Goal: Browse casually: Explore the website without a specific task or goal

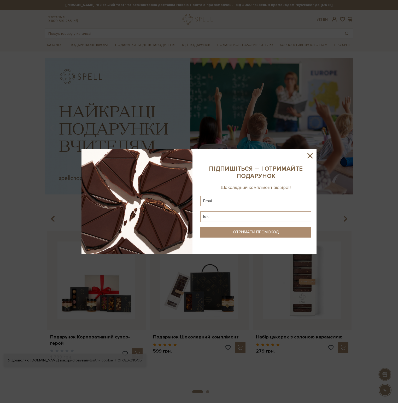
click at [313, 154] on icon at bounding box center [310, 155] width 9 height 9
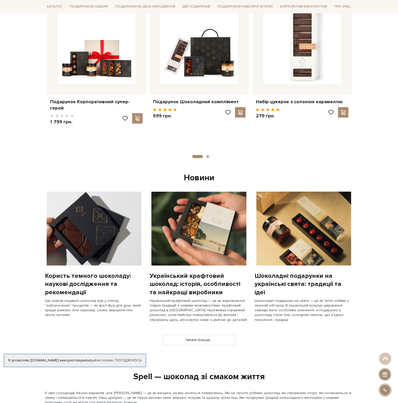
scroll to position [78, 0]
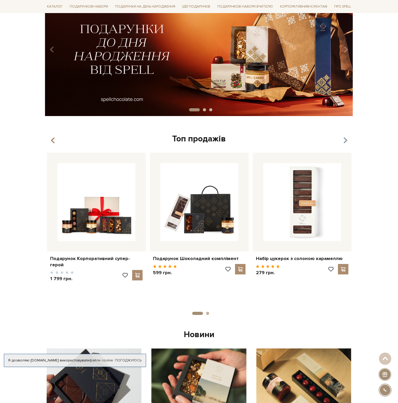
click at [345, 141] on icon "button" at bounding box center [345, 140] width 4 height 9
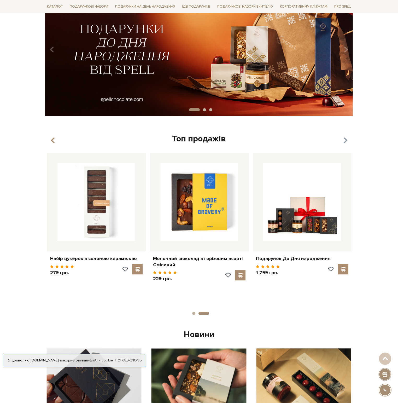
click at [345, 140] on icon "button" at bounding box center [345, 140] width 4 height 9
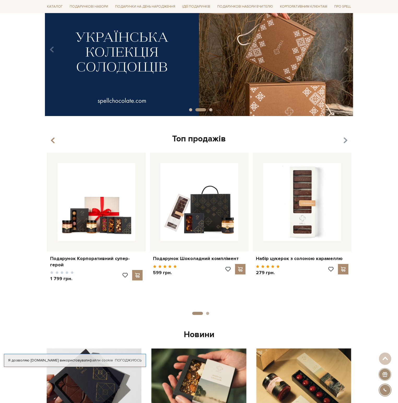
click at [345, 140] on icon "button" at bounding box center [345, 140] width 4 height 9
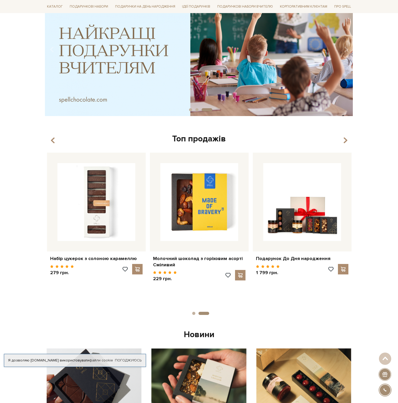
click at [55, 141] on button "button" at bounding box center [53, 140] width 5 height 9
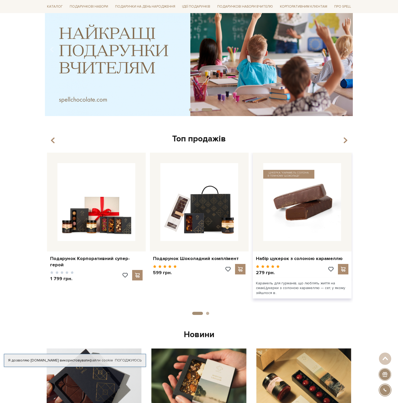
click at [289, 199] on img at bounding box center [302, 202] width 78 height 78
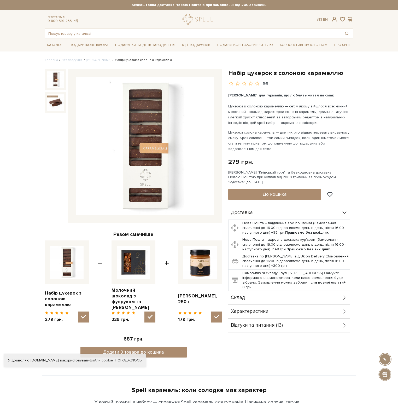
click at [127, 264] on img at bounding box center [133, 262] width 33 height 33
click at [144, 311] on input "checkbox" at bounding box center [149, 316] width 11 height 11
click at [152, 264] on label at bounding box center [134, 262] width 44 height 44
click at [152, 311] on input "checkbox" at bounding box center [149, 316] width 11 height 11
checkbox input "true"
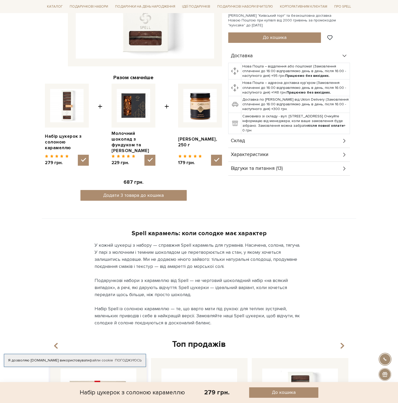
scroll to position [340, 0]
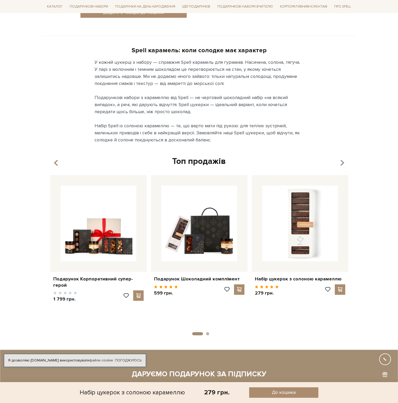
click at [340, 164] on icon "button" at bounding box center [342, 163] width 4 height 9
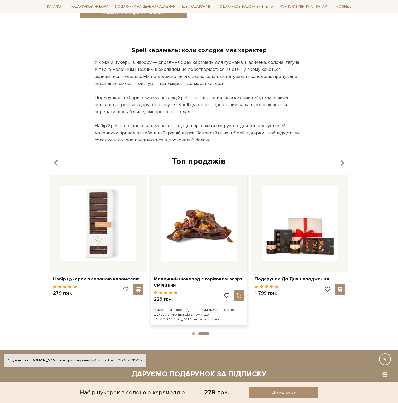
click at [214, 217] on img at bounding box center [199, 223] width 76 height 76
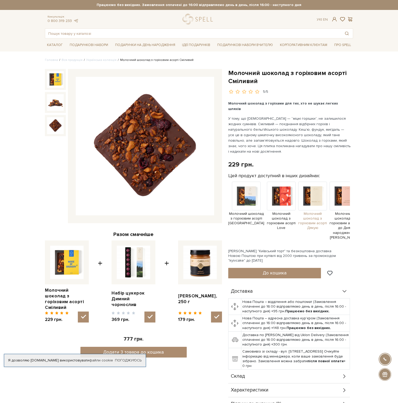
click at [313, 194] on img at bounding box center [312, 196] width 29 height 29
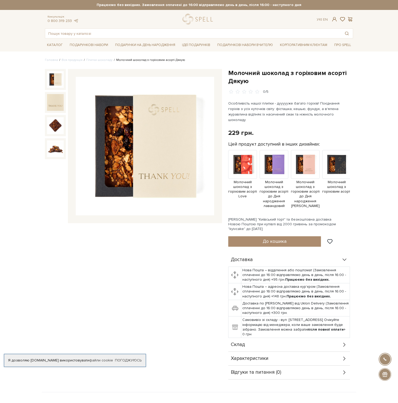
click at [163, 158] on img at bounding box center [145, 146] width 138 height 138
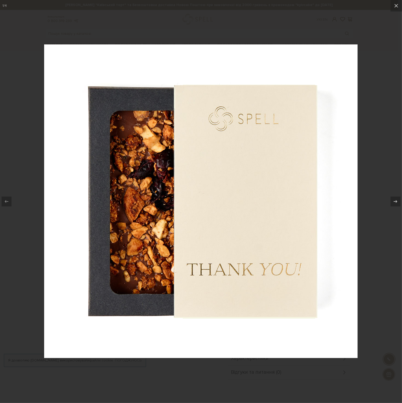
click at [364, 187] on div at bounding box center [201, 201] width 402 height 403
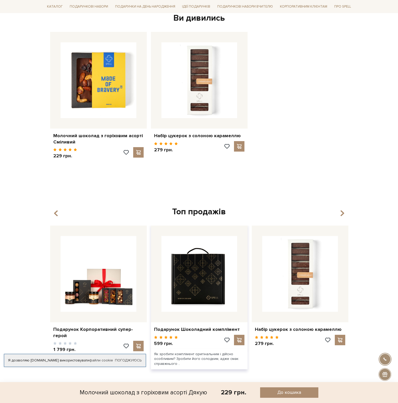
scroll to position [418, 0]
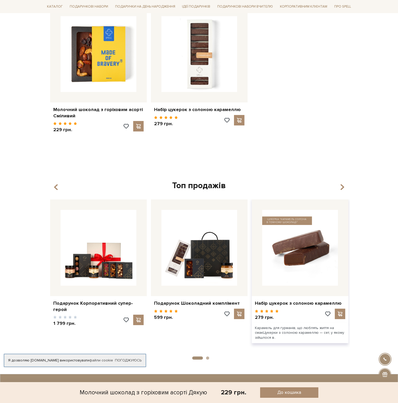
click at [299, 258] on img at bounding box center [300, 248] width 76 height 76
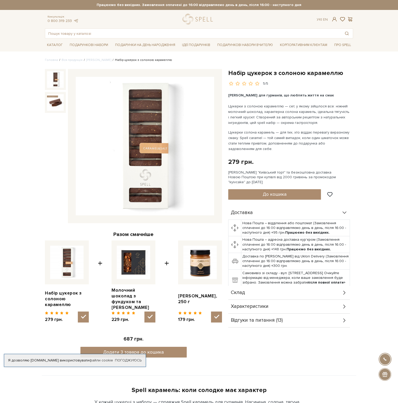
click at [141, 155] on img at bounding box center [145, 146] width 138 height 138
